Goal: Navigation & Orientation: Understand site structure

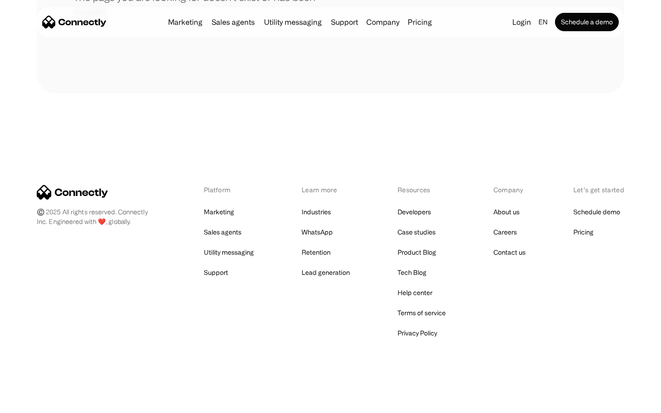
scroll to position [168, 0]
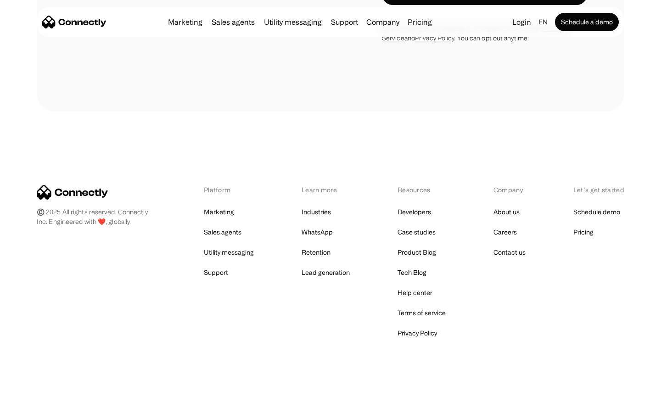
scroll to position [2822, 0]
